Goal: Task Accomplishment & Management: Use online tool/utility

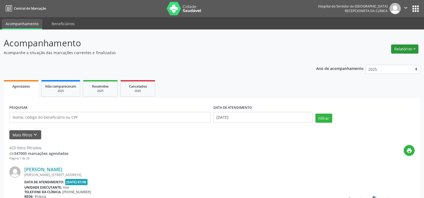
click at [412, 50] on button "Relatórios" at bounding box center [404, 48] width 27 height 9
click at [383, 60] on link "Agendamentos" at bounding box center [390, 60] width 58 height 7
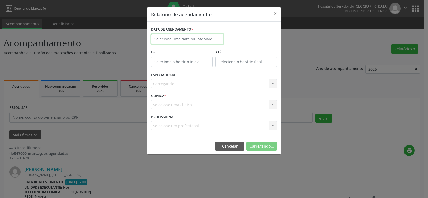
click at [169, 41] on input "text" at bounding box center [187, 39] width 72 height 11
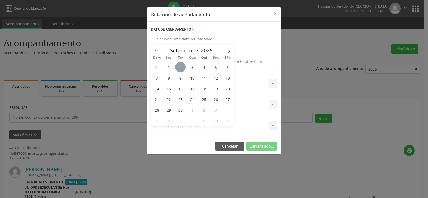
click at [182, 69] on span "2" at bounding box center [180, 67] width 10 height 10
type input "[DATE]"
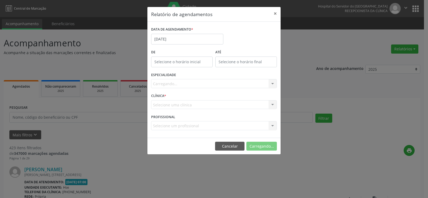
click at [179, 78] on div "ESPECIALIDADE [GEOGRAPHIC_DATA]... Nenhum resultado encontrado para: " " Não há…" at bounding box center [214, 81] width 128 height 21
click at [182, 83] on div "Carregando... Nenhum resultado encontrado para: " " Não há nenhuma opção para s…" at bounding box center [214, 83] width 126 height 9
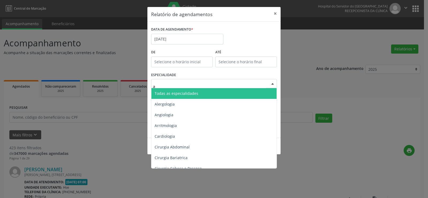
type input "an"
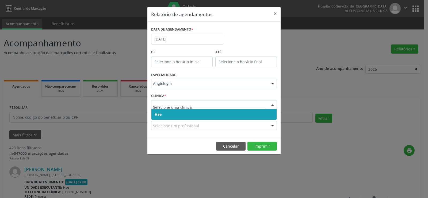
drag, startPoint x: 175, startPoint y: 104, endPoint x: 173, endPoint y: 111, distance: 7.9
click at [173, 115] on span "Hse" at bounding box center [213, 114] width 125 height 11
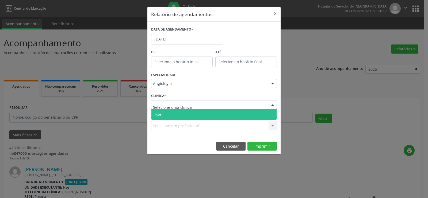
click at [171, 107] on input "text" at bounding box center [209, 107] width 113 height 11
click at [172, 115] on span "Hse" at bounding box center [213, 114] width 125 height 11
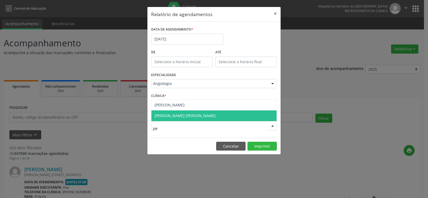
type input "jorg"
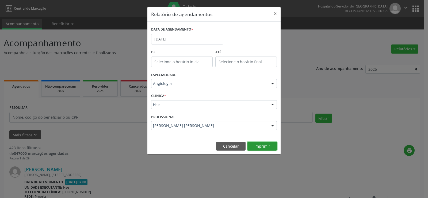
click at [259, 148] on button "Imprimir" at bounding box center [261, 145] width 29 height 9
click at [277, 14] on button "×" at bounding box center [275, 13] width 11 height 13
